Goal: Transaction & Acquisition: Purchase product/service

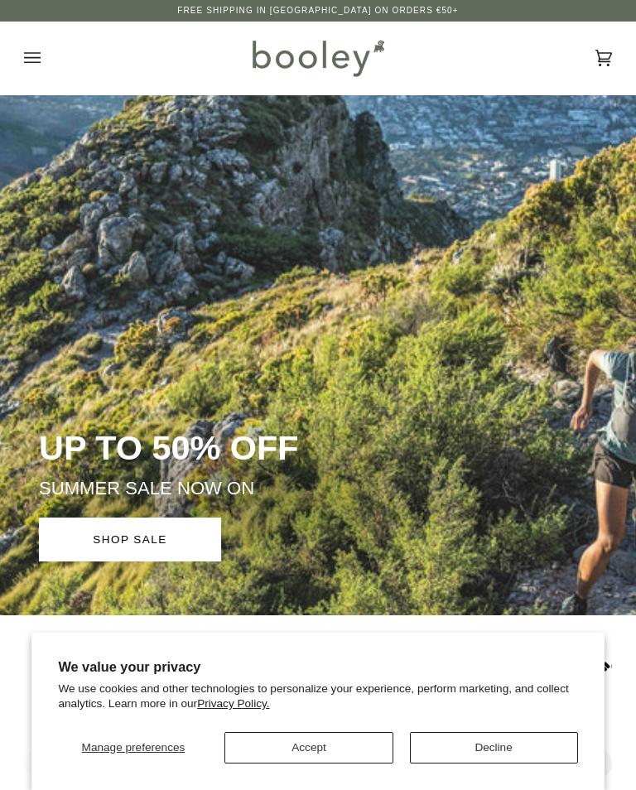
click at [321, 755] on button "Accept" at bounding box center [308, 747] width 168 height 31
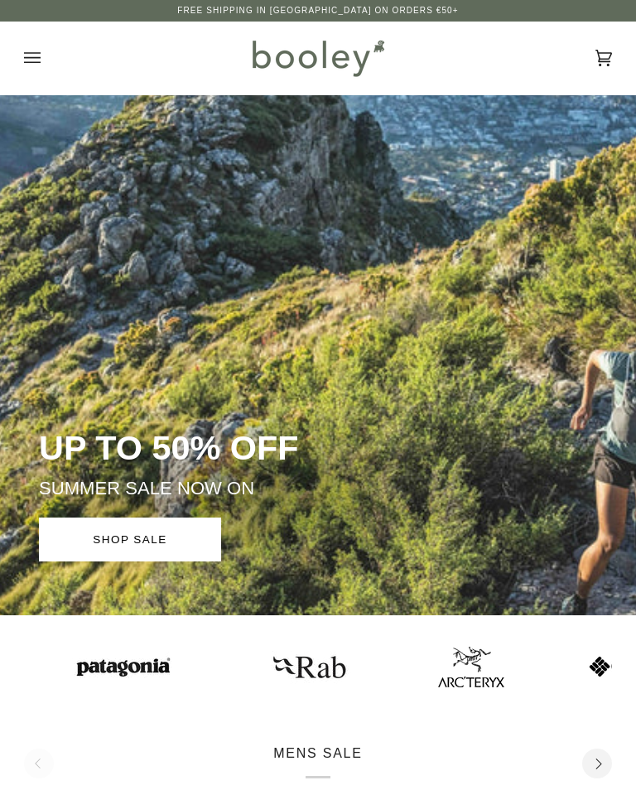
click at [316, 751] on p "MENS SALE" at bounding box center [317, 760] width 89 height 35
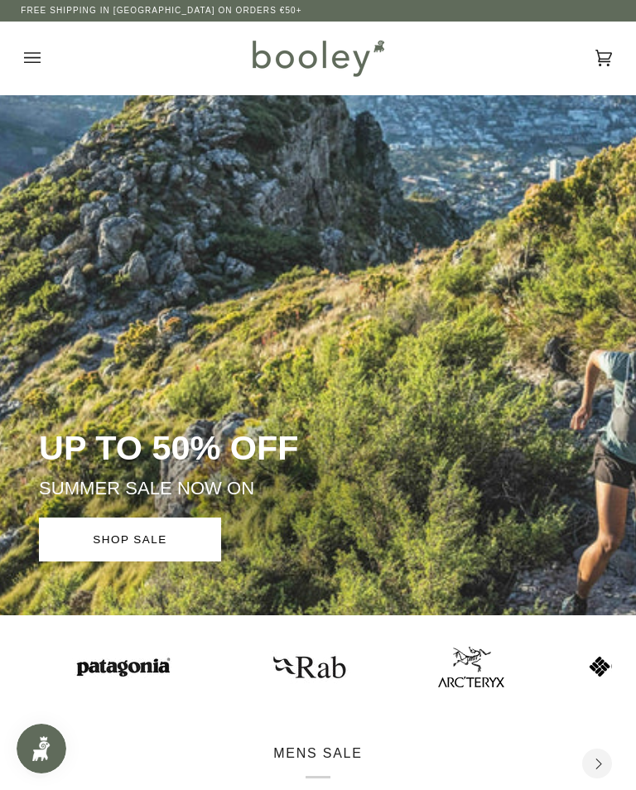
click at [32, 64] on icon "Open menu" at bounding box center [32, 58] width 17 height 25
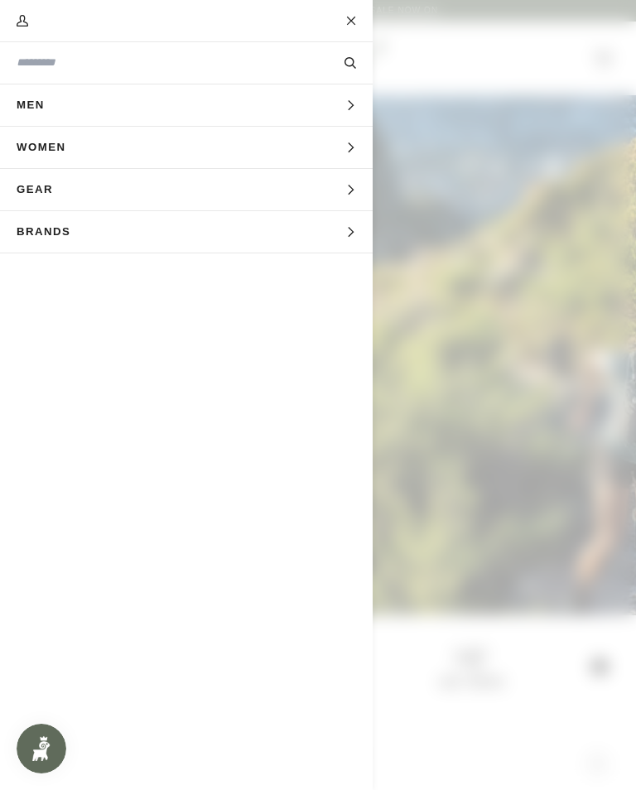
click at [348, 106] on icon "Main menu" at bounding box center [350, 105] width 11 height 11
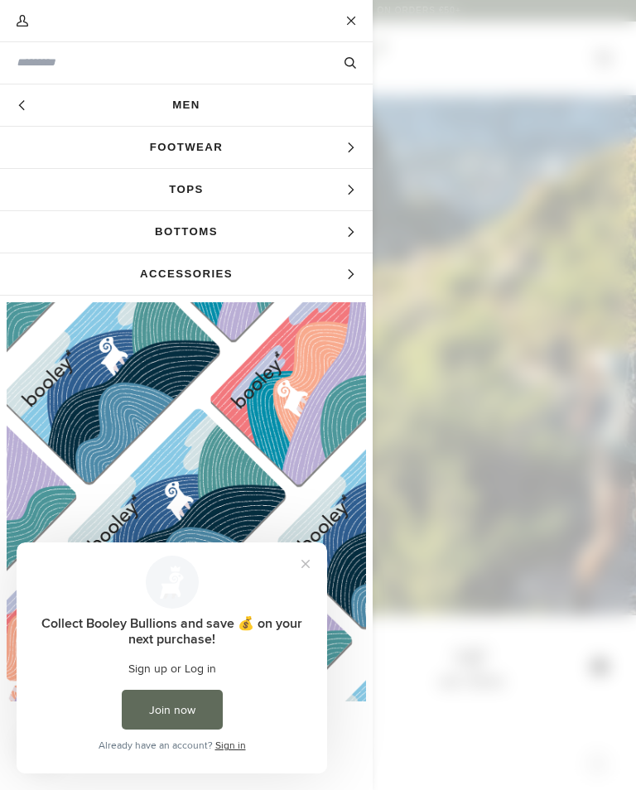
click at [190, 192] on span "Tops" at bounding box center [186, 189] width 372 height 41
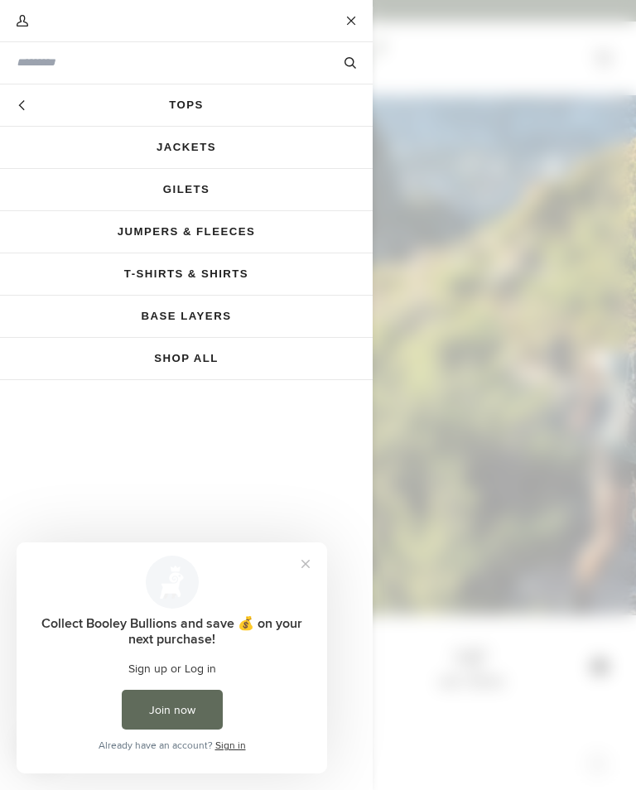
click at [198, 142] on link "Jackets" at bounding box center [186, 147] width 372 height 41
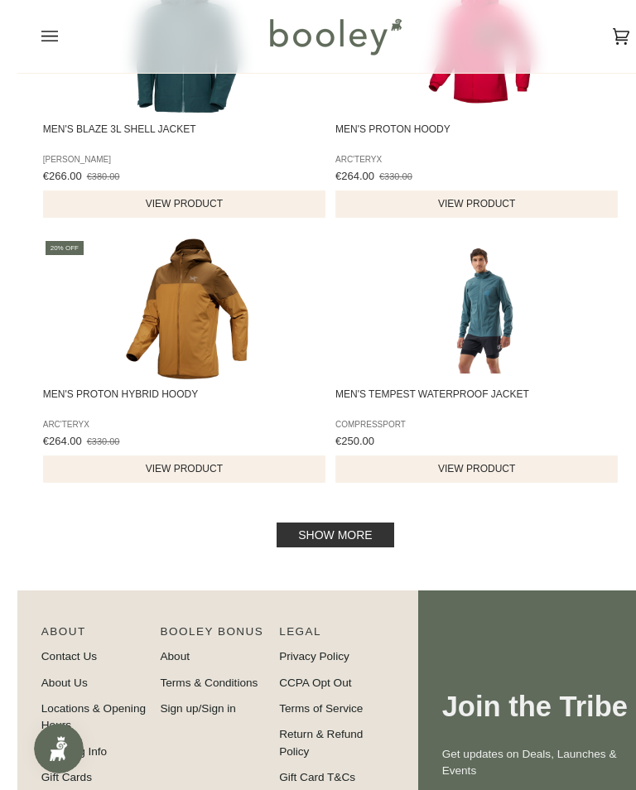
scroll to position [2457, 0]
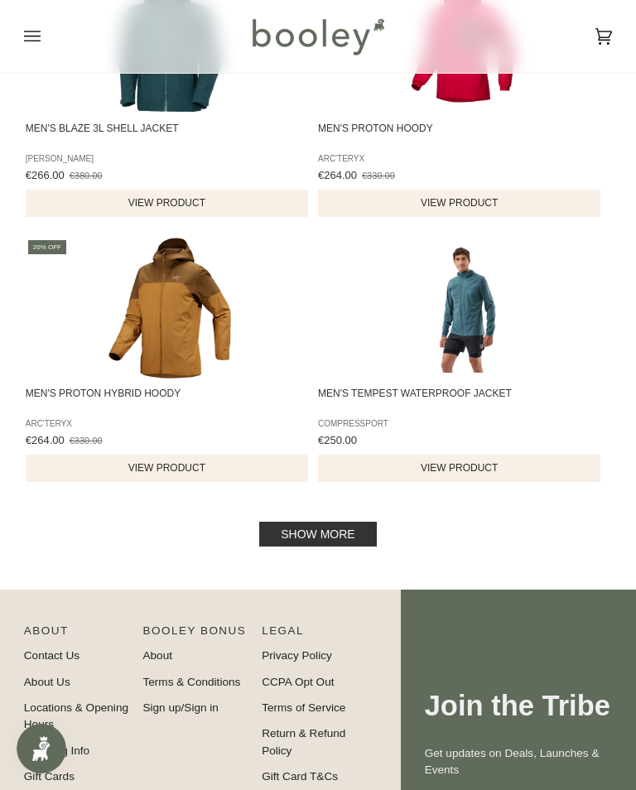
click at [333, 541] on link "Show more" at bounding box center [317, 533] width 117 height 25
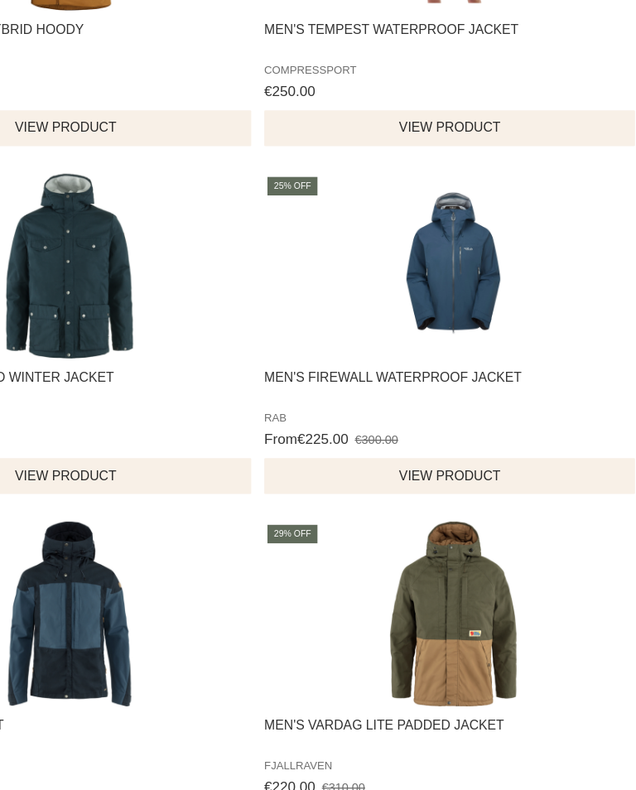
scroll to position [2660, 0]
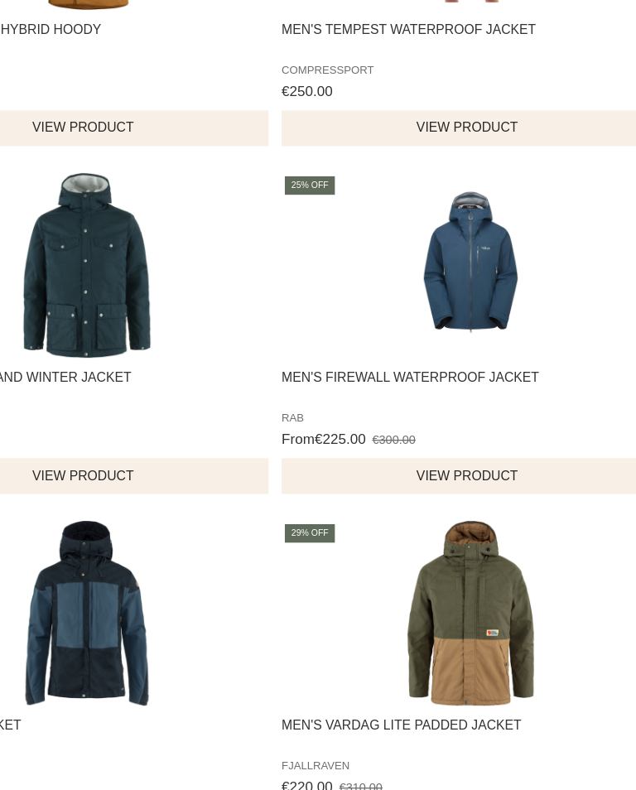
click at [347, 449] on span "Men's Firewall Waterproof Jacket" at bounding box center [460, 462] width 284 height 26
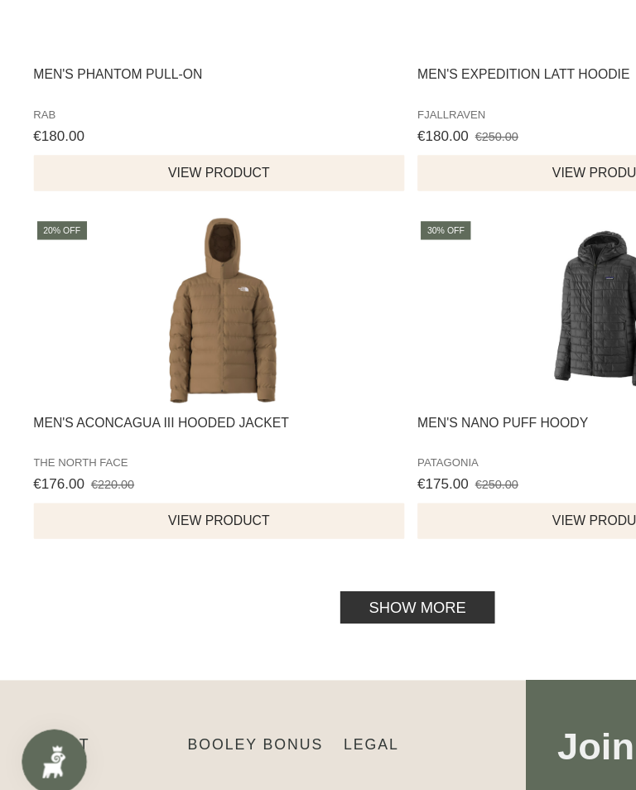
scroll to position [5018, 0]
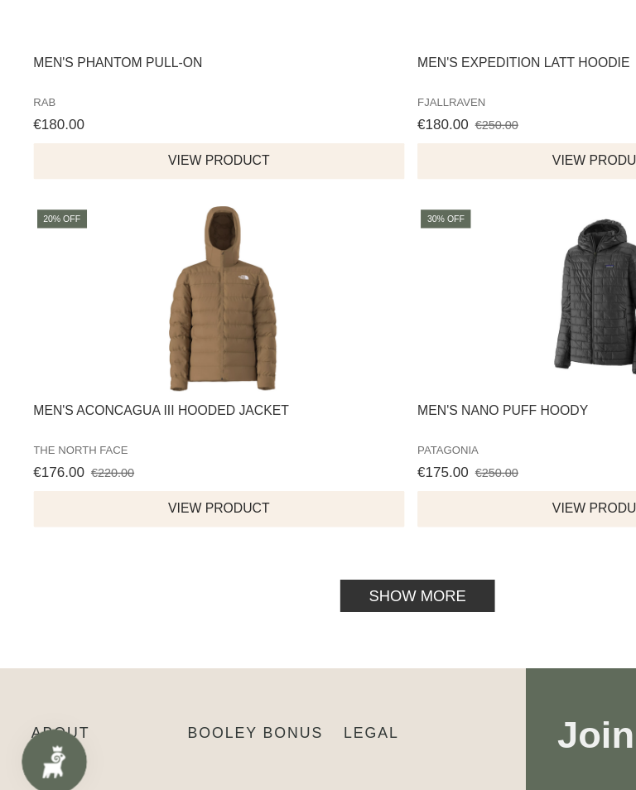
click at [336, 609] on link "Show more" at bounding box center [317, 621] width 117 height 25
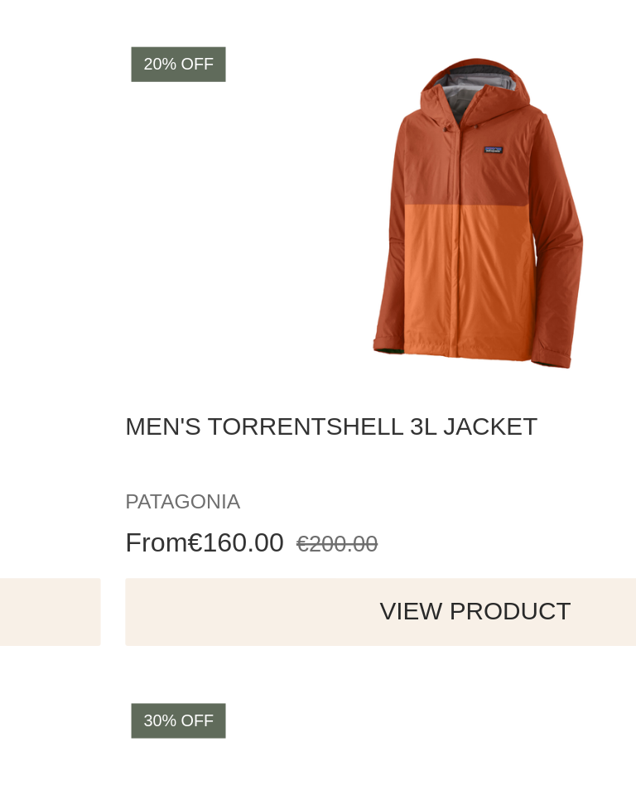
scroll to position [5858, 0]
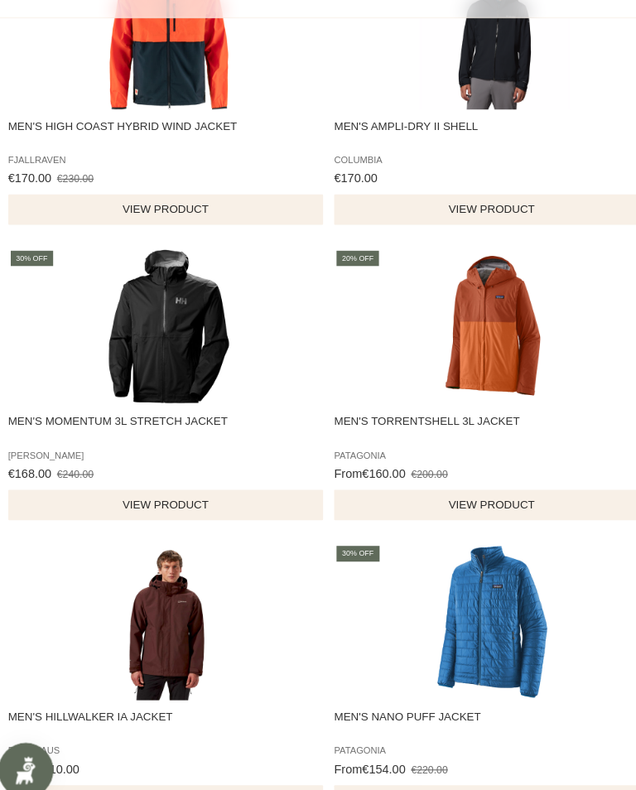
click at [418, 429] on span "Men's Torrentshell 3L Jacket" at bounding box center [460, 442] width 284 height 26
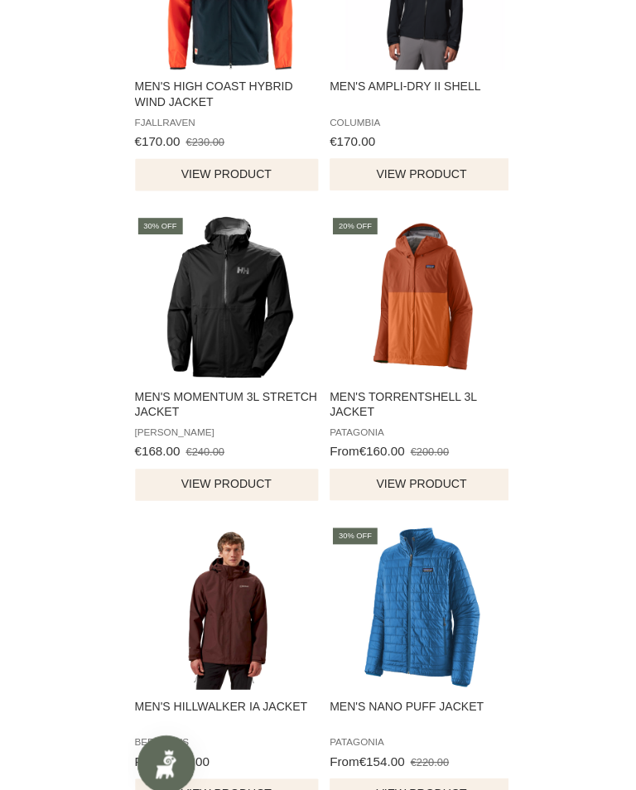
scroll to position [5856, 0]
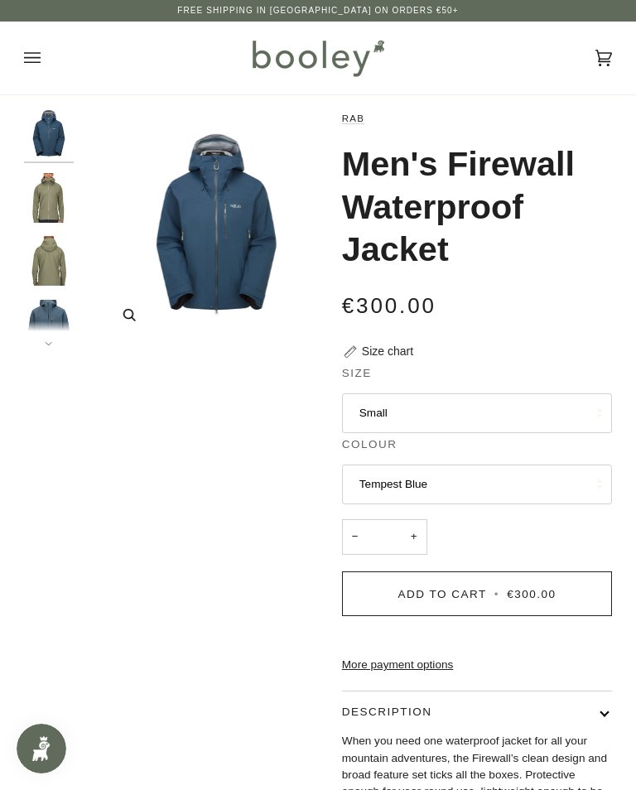
click at [228, 264] on img "Men's Firewall Waterproof Jacket" at bounding box center [217, 228] width 236 height 236
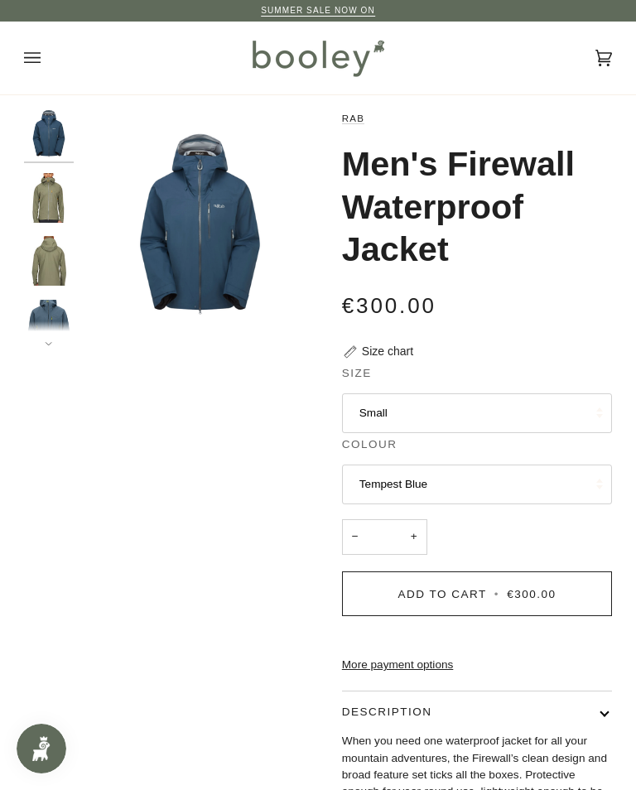
click at [388, 416] on button "Small" at bounding box center [477, 413] width 270 height 40
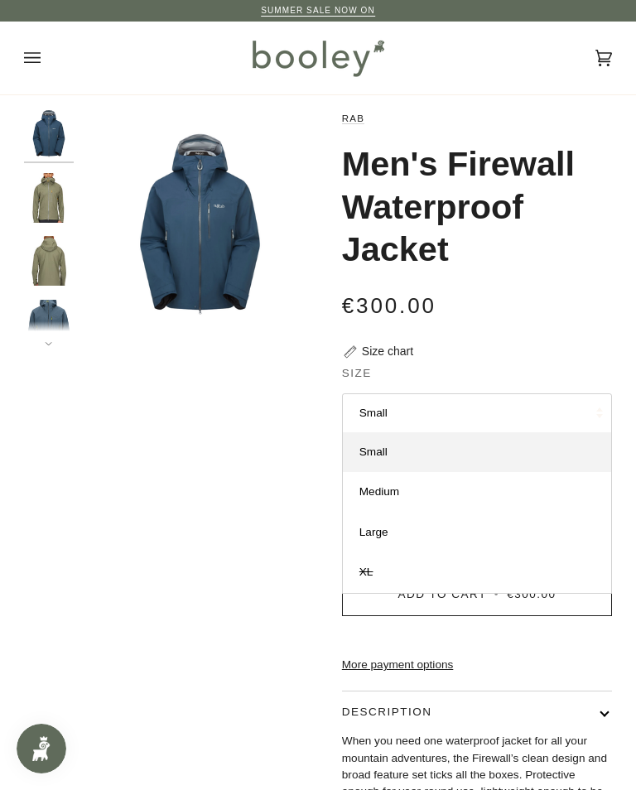
click at [393, 492] on span "Medium" at bounding box center [379, 491] width 40 height 12
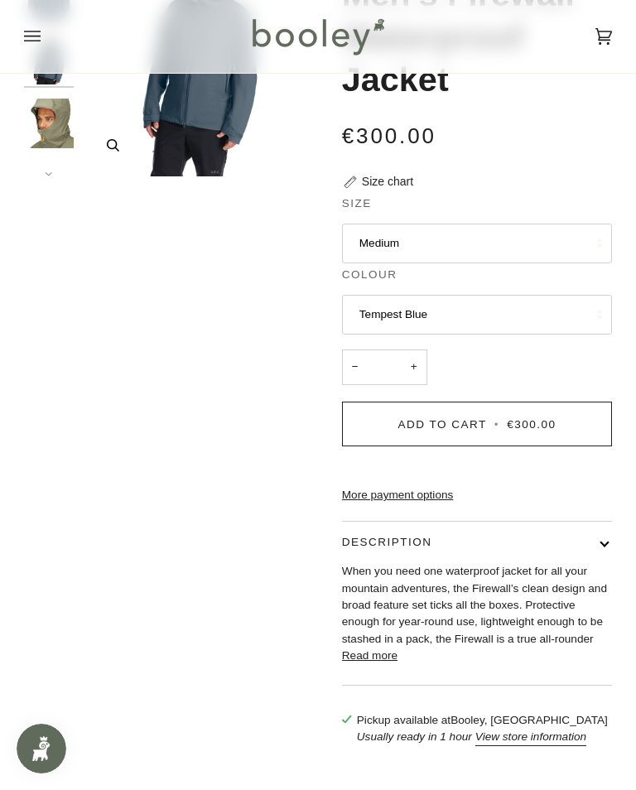
scroll to position [156, 0]
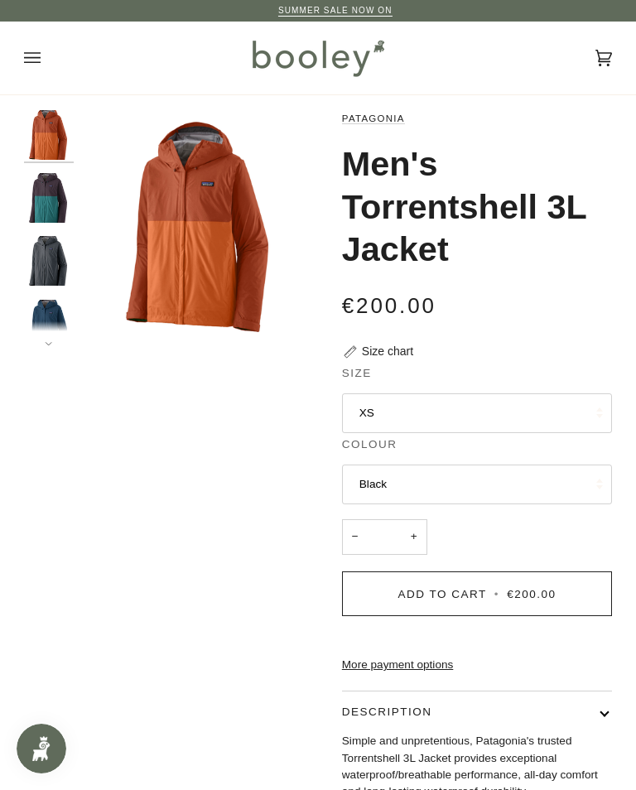
click at [58, 260] on img "Patagonia Men's Torrentshell 3L Jacket Smolder Blue - Booley Galway" at bounding box center [49, 261] width 50 height 50
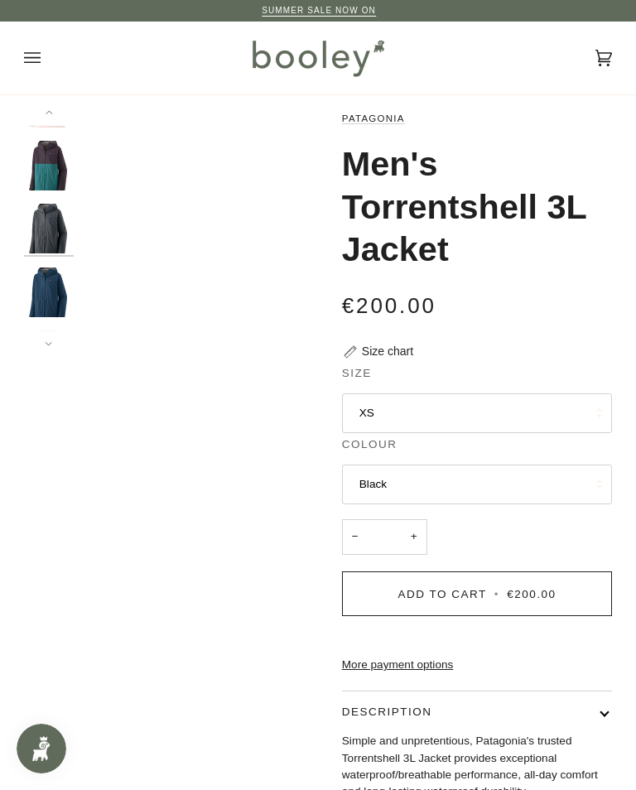
scroll to position [32, 0]
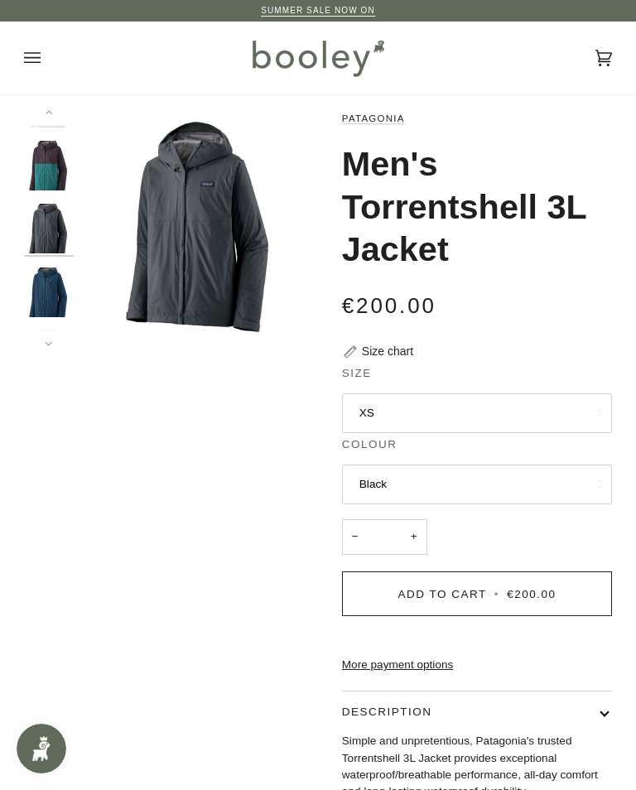
click at [505, 178] on h1 "Men's Torrentshell 3L Jacket" at bounding box center [470, 207] width 257 height 128
click at [386, 408] on button "XS" at bounding box center [477, 413] width 270 height 40
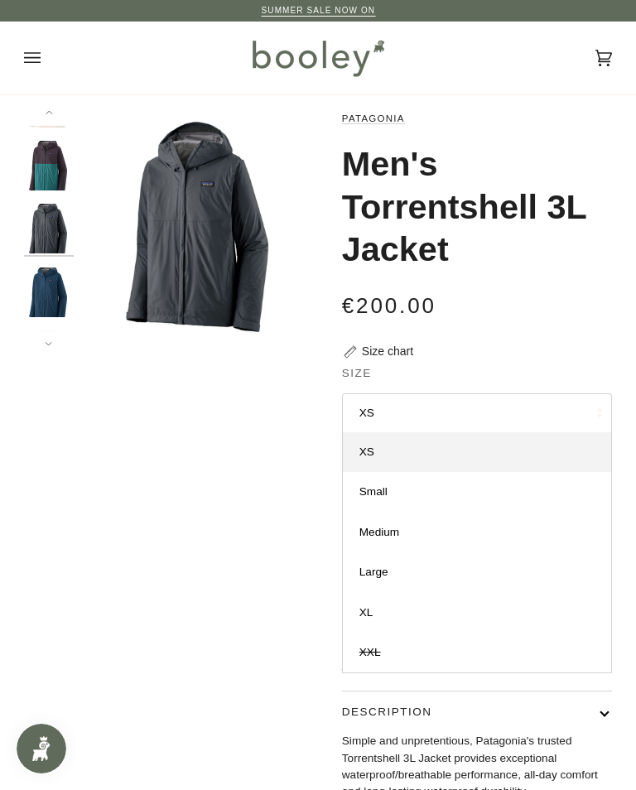
click at [395, 536] on span "Medium" at bounding box center [379, 532] width 40 height 12
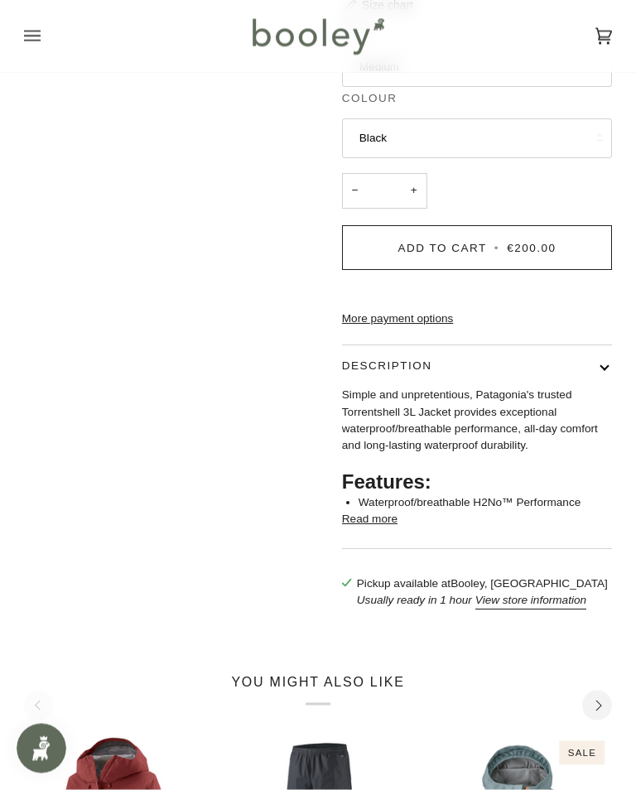
scroll to position [359, 0]
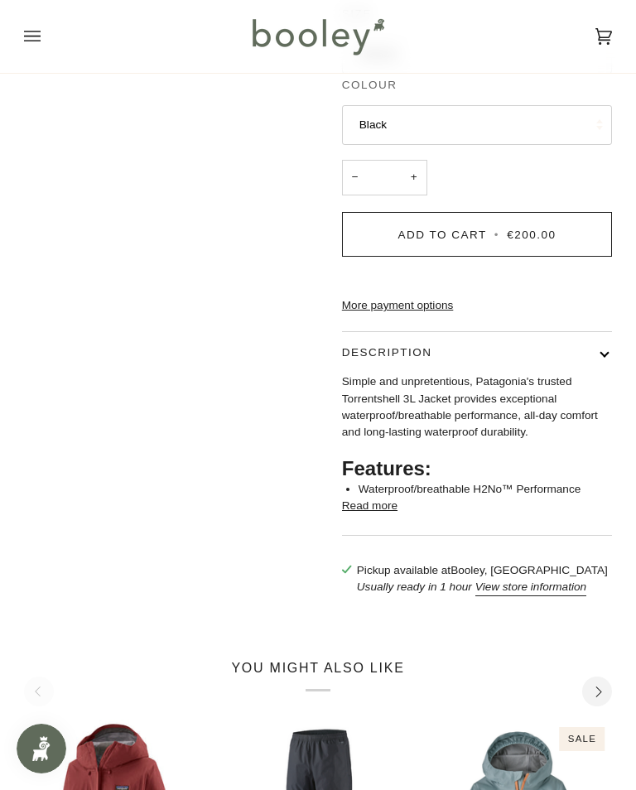
click at [390, 514] on button "Read more" at bounding box center [369, 505] width 55 height 17
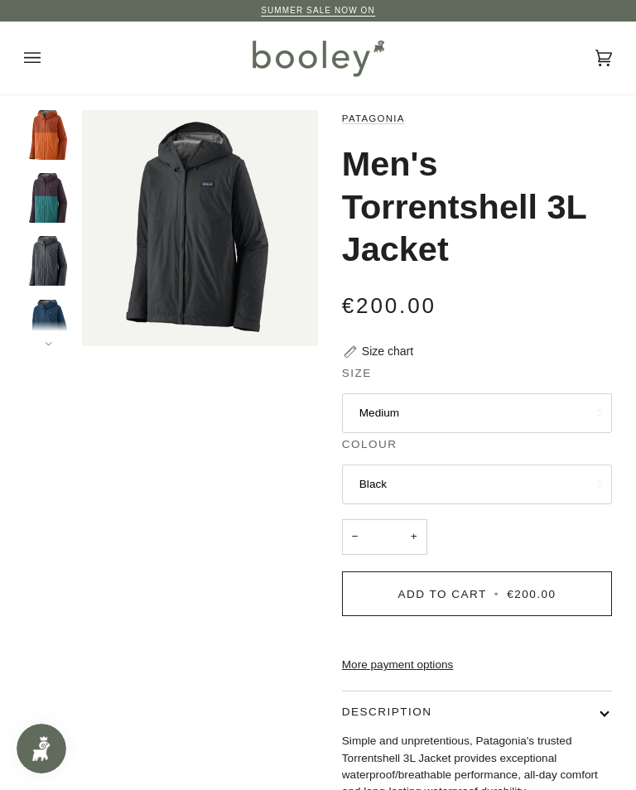
scroll to position [0, 0]
click at [55, 267] on img "Patagonia Men's Torrentshell 3L Jacket Smolder Blue - Booley Galway" at bounding box center [49, 261] width 50 height 50
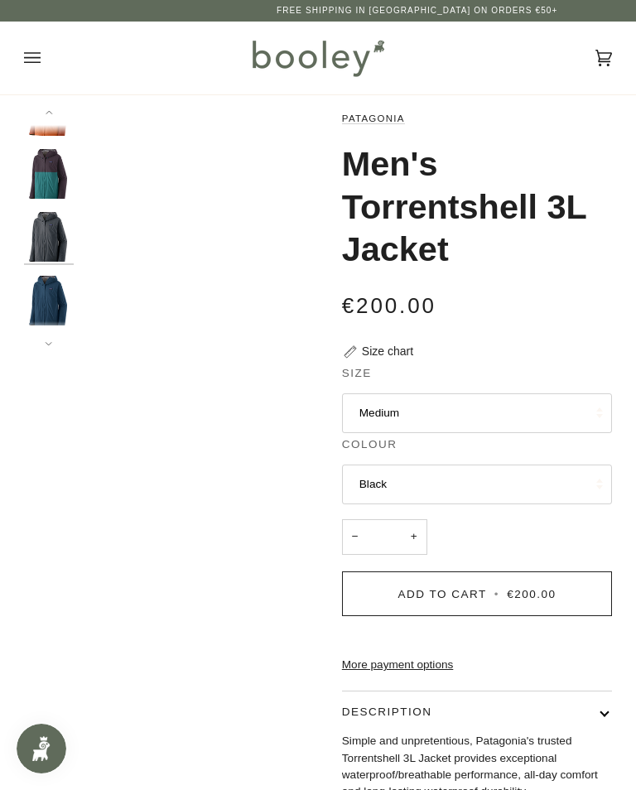
scroll to position [32, 0]
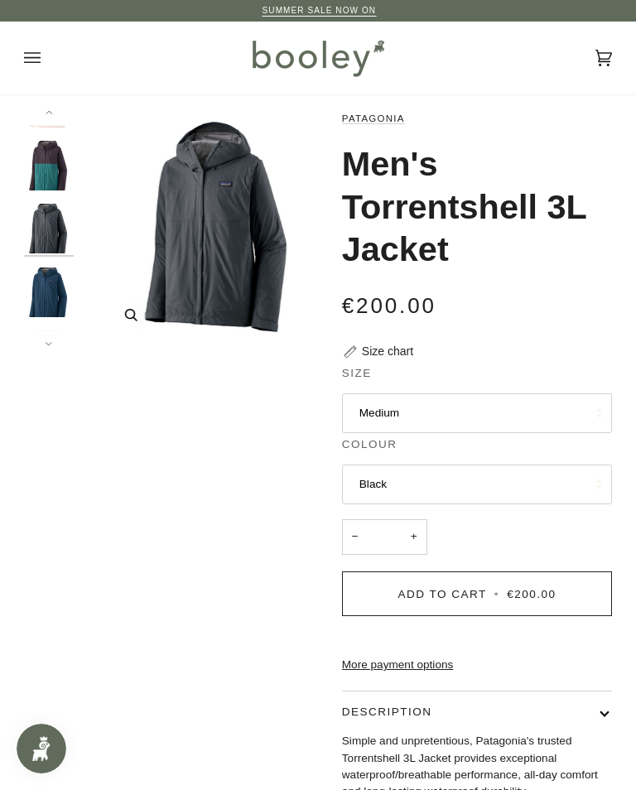
click at [239, 298] on img "Patagonia Men's Torrentshell 3L Jacket Smolder Blue - Booley Galway" at bounding box center [218, 228] width 236 height 236
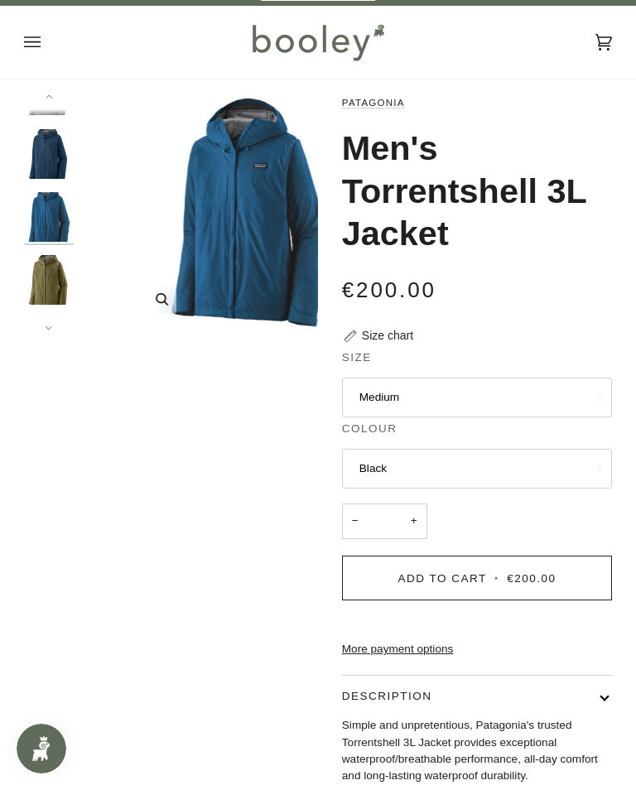
scroll to position [158, 0]
